Goal: Navigation & Orientation: Understand site structure

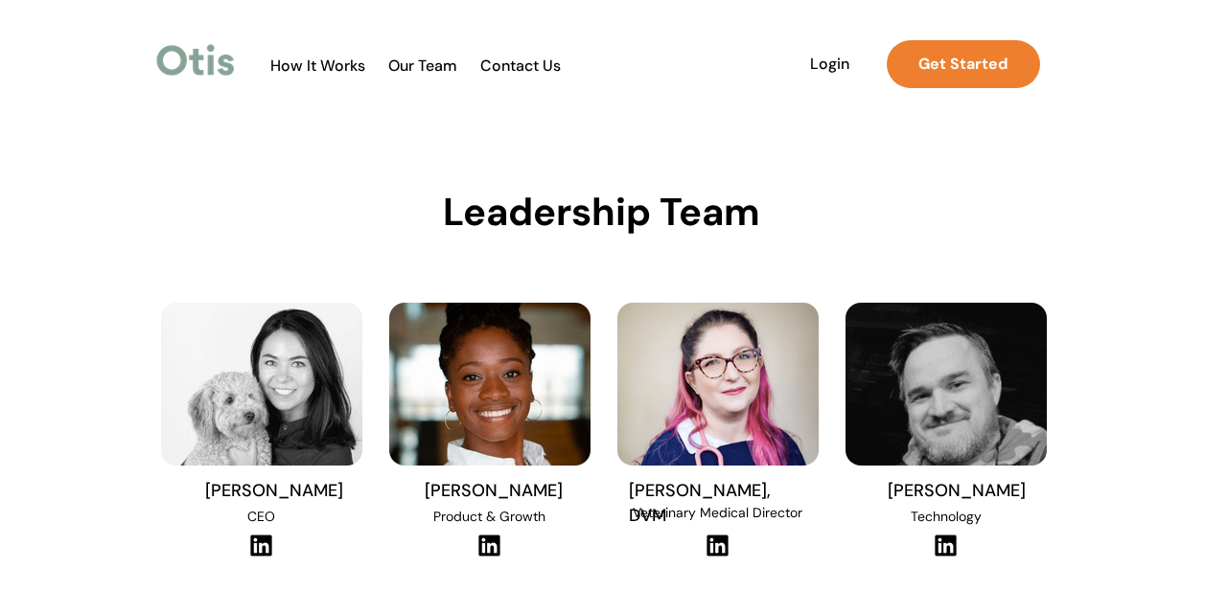
click at [419, 64] on span "Our Team" at bounding box center [423, 66] width 94 height 18
click at [353, 62] on span "How It Works" at bounding box center [318, 66] width 114 height 18
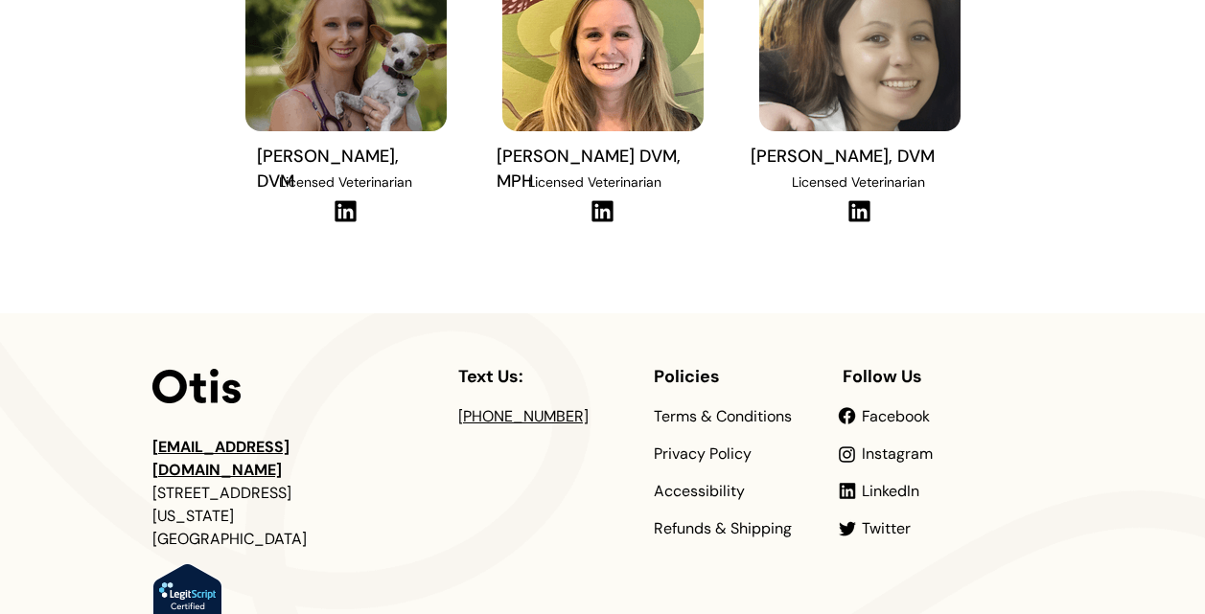
scroll to position [922, 0]
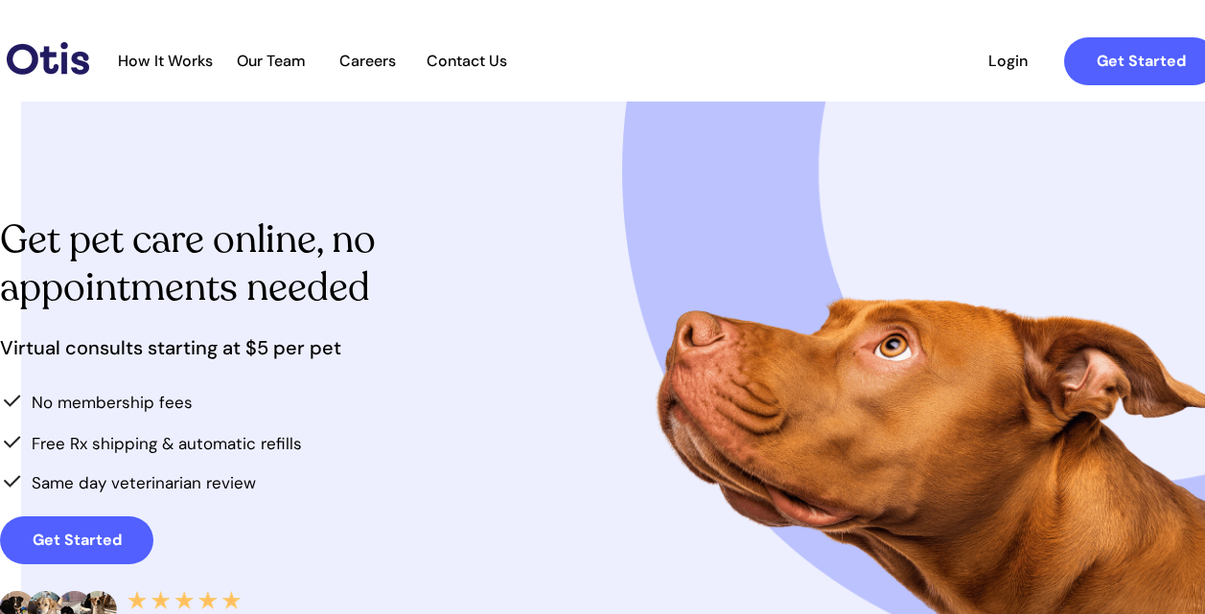
click at [376, 52] on span "Careers" at bounding box center [367, 61] width 94 height 18
